Goal: Download file/media

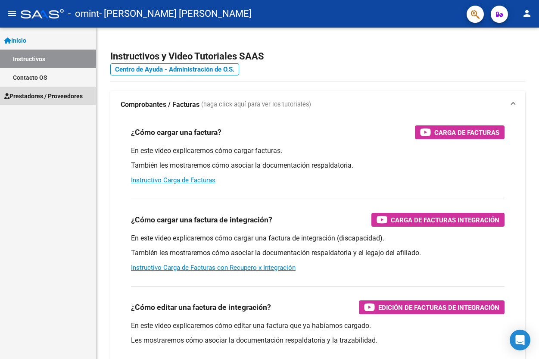
click at [34, 96] on span "Prestadores / Proveedores" at bounding box center [43, 95] width 78 height 9
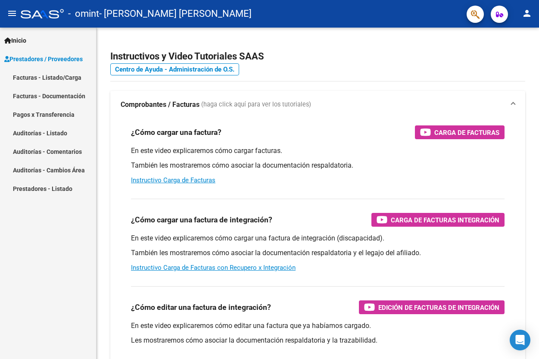
click at [54, 74] on link "Facturas - Listado/Carga" at bounding box center [48, 77] width 96 height 19
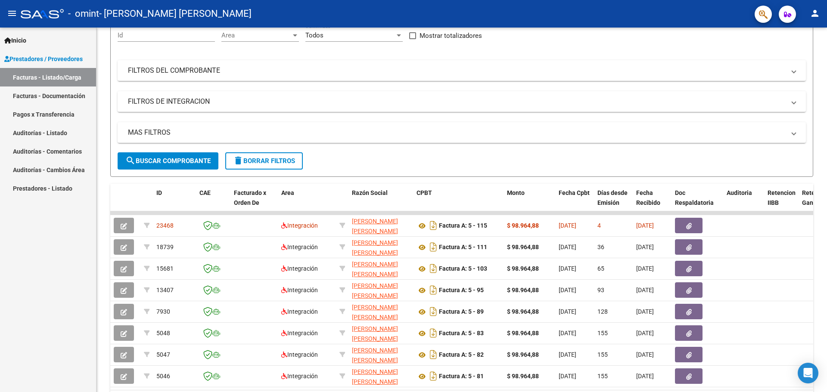
scroll to position [69, 0]
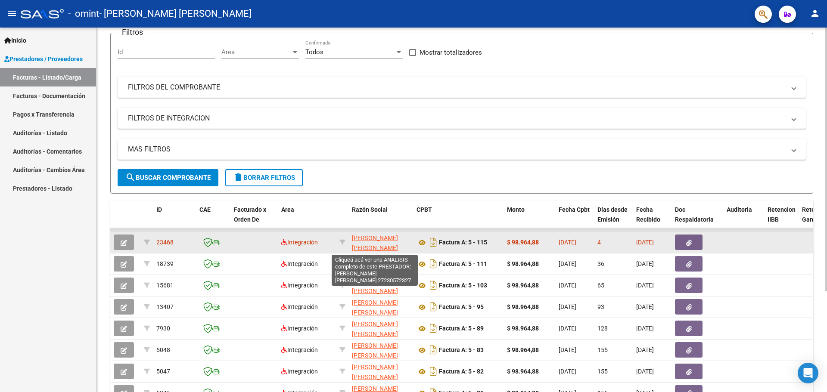
click at [374, 241] on span "[PERSON_NAME] [PERSON_NAME]" at bounding box center [375, 243] width 46 height 17
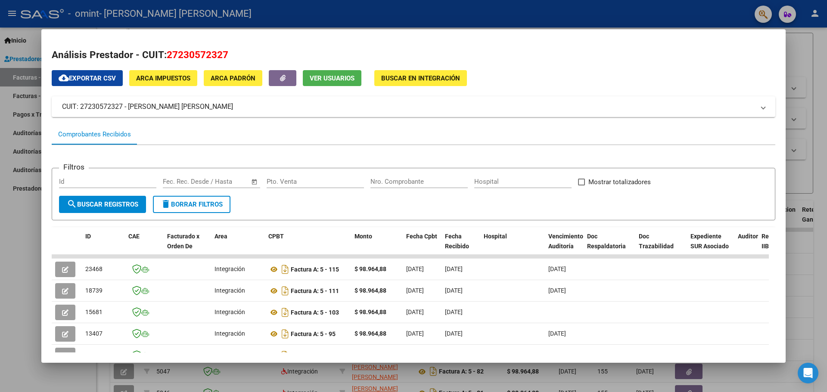
scroll to position [13, 0]
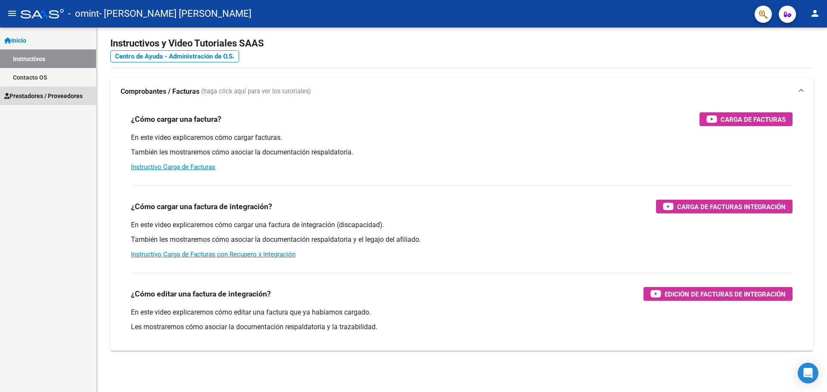
click at [26, 92] on span "Prestadores / Proveedores" at bounding box center [43, 95] width 78 height 9
click at [28, 99] on span "Prestadores / Proveedores" at bounding box center [43, 95] width 78 height 9
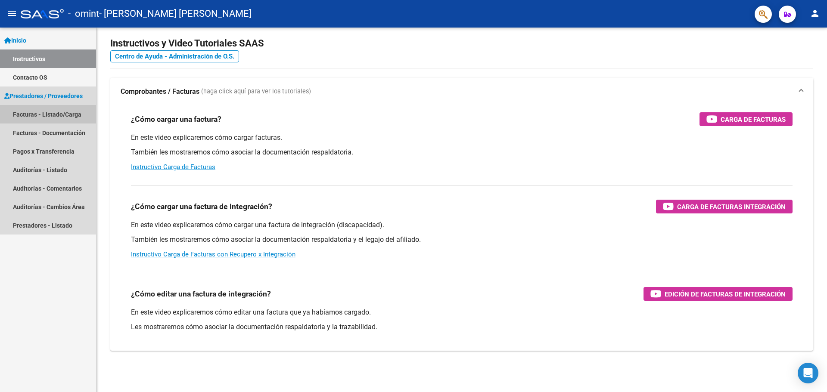
click at [35, 114] on link "Facturas - Listado/Carga" at bounding box center [48, 114] width 96 height 19
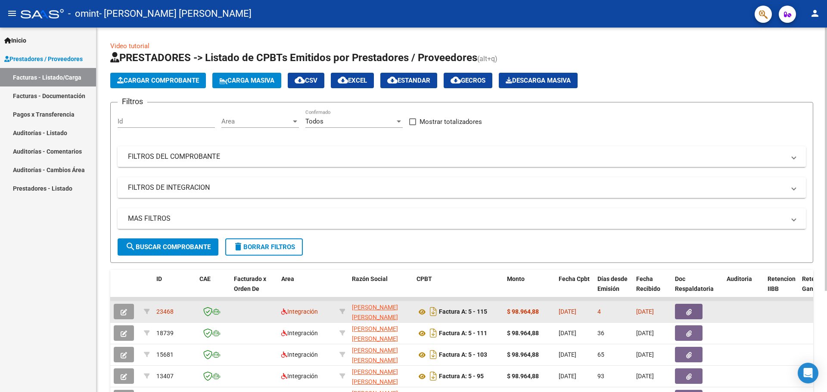
scroll to position [43, 0]
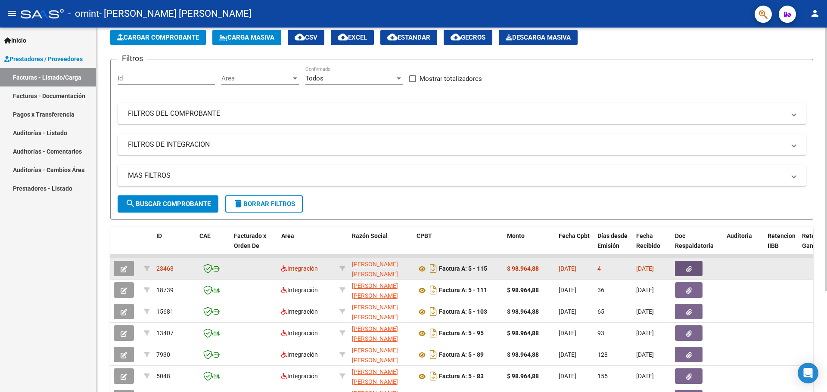
click at [538, 269] on icon "button" at bounding box center [689, 269] width 6 height 6
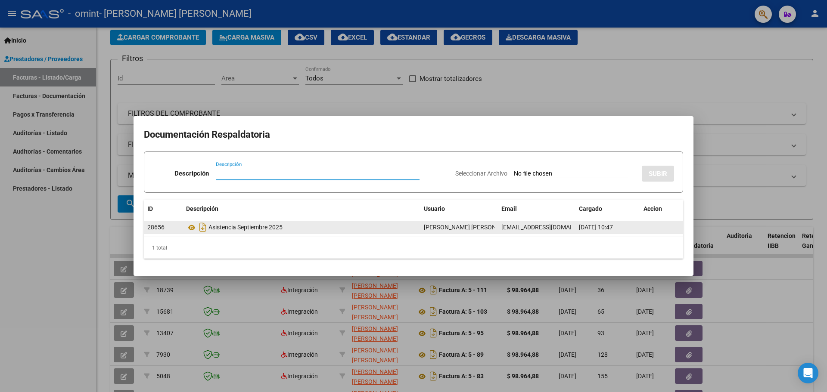
click at [283, 226] on div "Asistencia Septiembre 2025" at bounding box center [301, 227] width 231 height 14
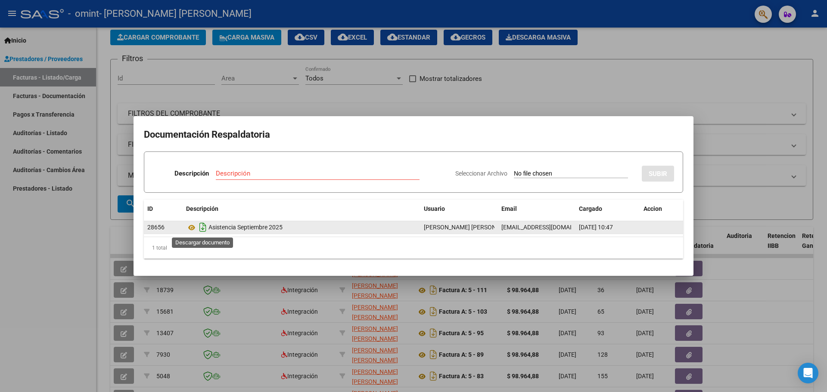
click at [201, 228] on icon "Descargar documento" at bounding box center [202, 227] width 11 height 14
click at [401, 100] on div at bounding box center [413, 196] width 827 height 392
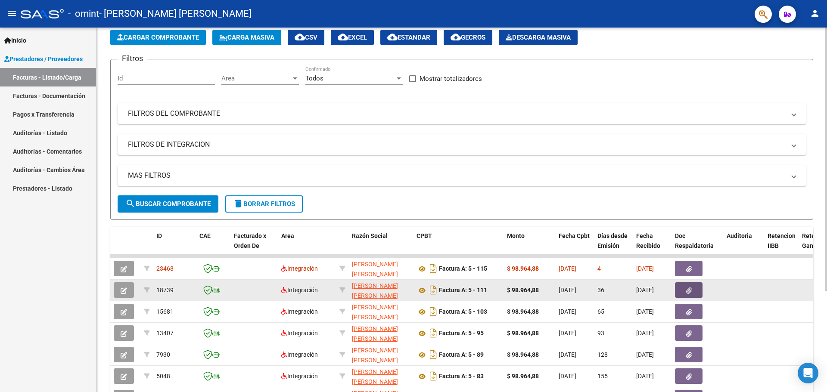
click at [538, 293] on icon "button" at bounding box center [689, 291] width 6 height 6
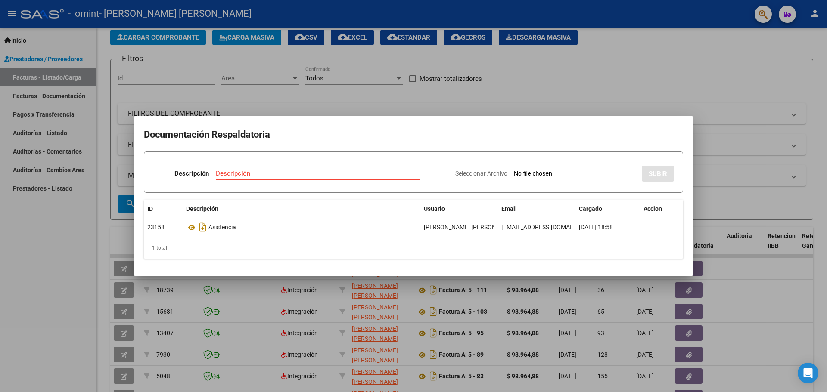
click at [538, 95] on div at bounding box center [413, 196] width 827 height 392
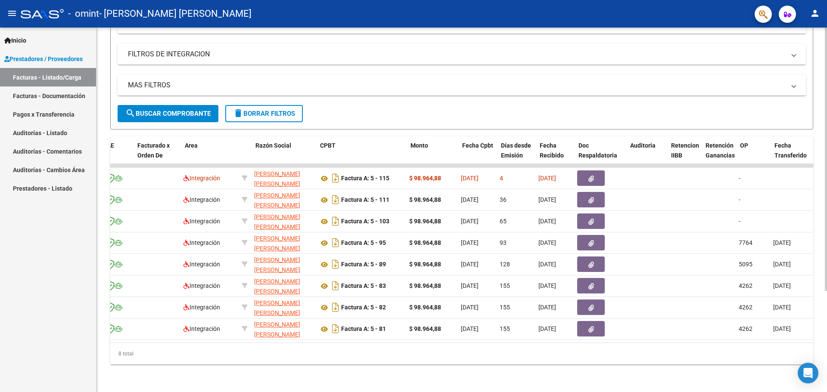
scroll to position [0, 81]
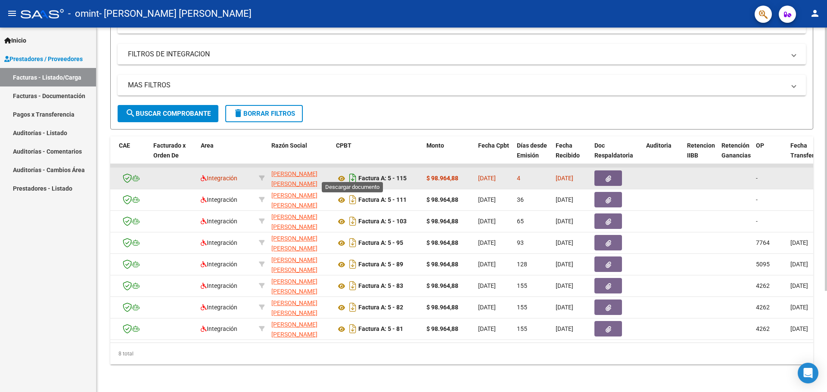
click at [354, 175] on icon "Descargar documento" at bounding box center [352, 178] width 11 height 14
click at [538, 14] on mat-icon "person" at bounding box center [814, 13] width 10 height 10
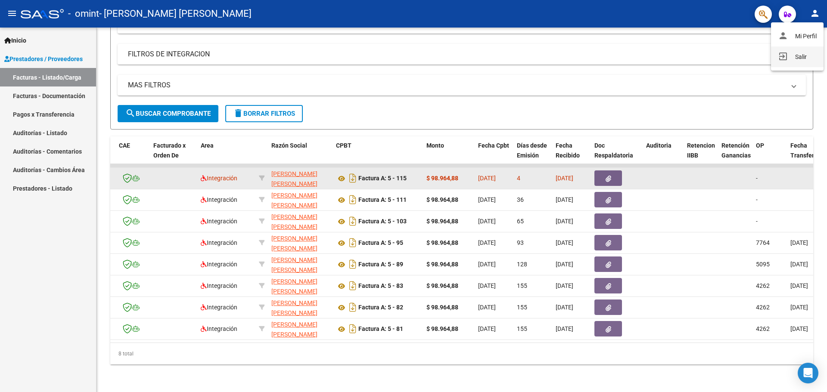
click at [538, 59] on button "exit_to_app Salir" at bounding box center [797, 56] width 53 height 21
